Goal: Entertainment & Leisure: Consume media (video, audio)

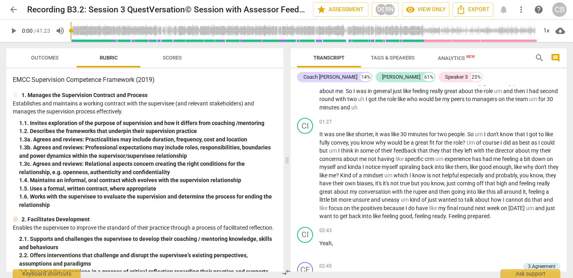
scroll to position [387, 0]
click at [305, 75] on span "play_arrow" at bounding box center [306, 70] width 10 height 10
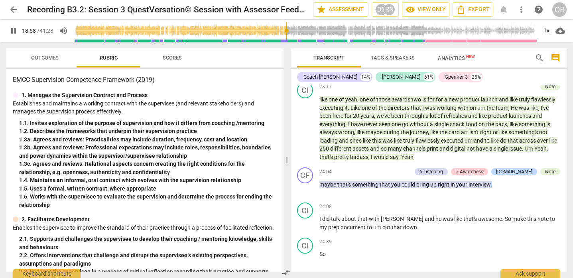
scroll to position [2983, 0]
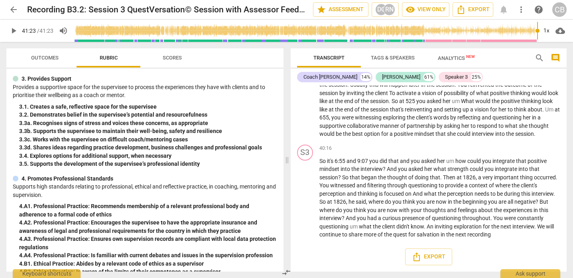
scroll to position [295, 0]
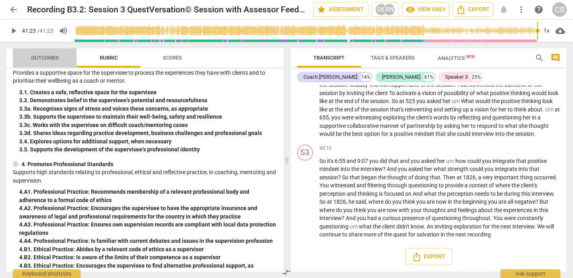
click at [40, 57] on span "Outcomes" at bounding box center [45, 58] width 28 height 6
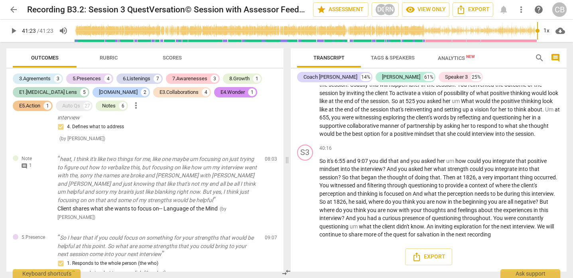
scroll to position [989, 0]
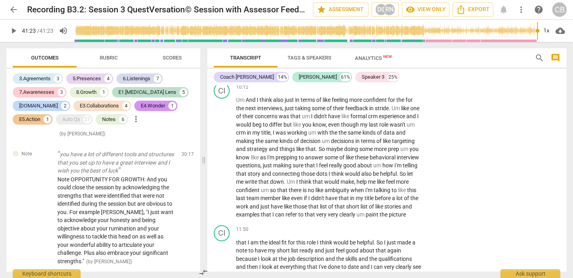
scroll to position [1733, 0]
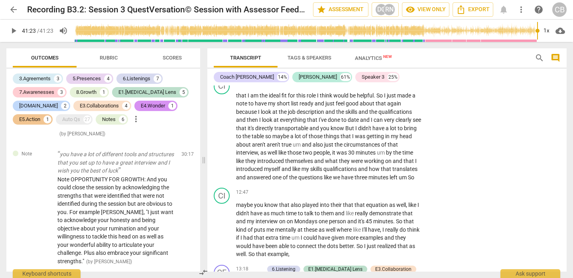
scroll to position [1881, 0]
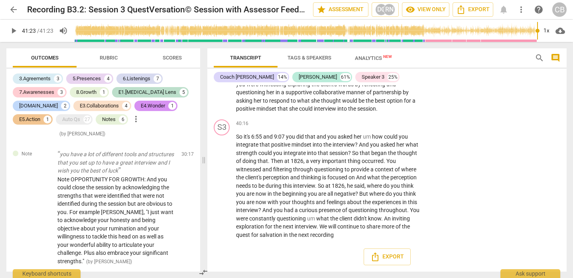
scroll to position [6718, 0]
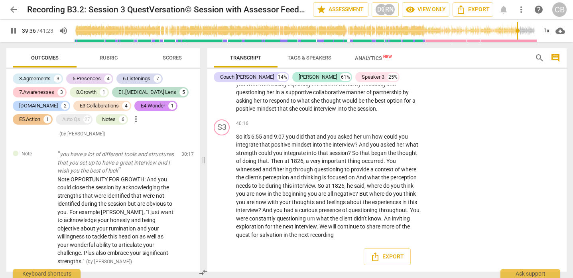
type input "2377"
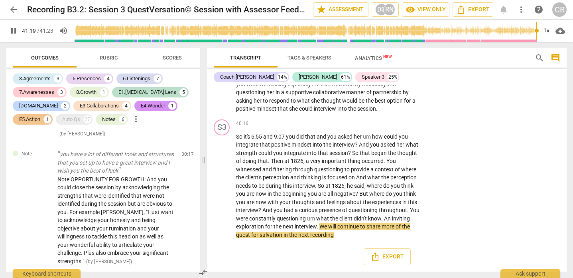
scroll to position [7875, 0]
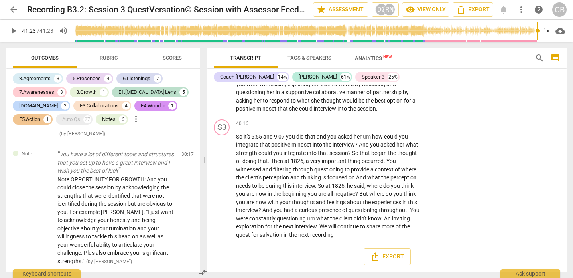
type input "2483"
